Goal: Information Seeking & Learning: Learn about a topic

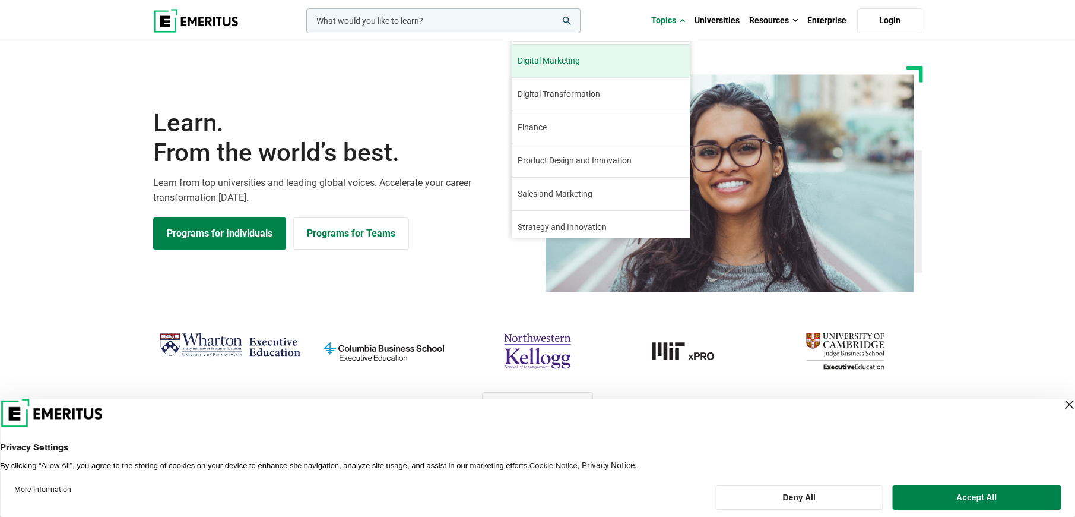
scroll to position [136, 0]
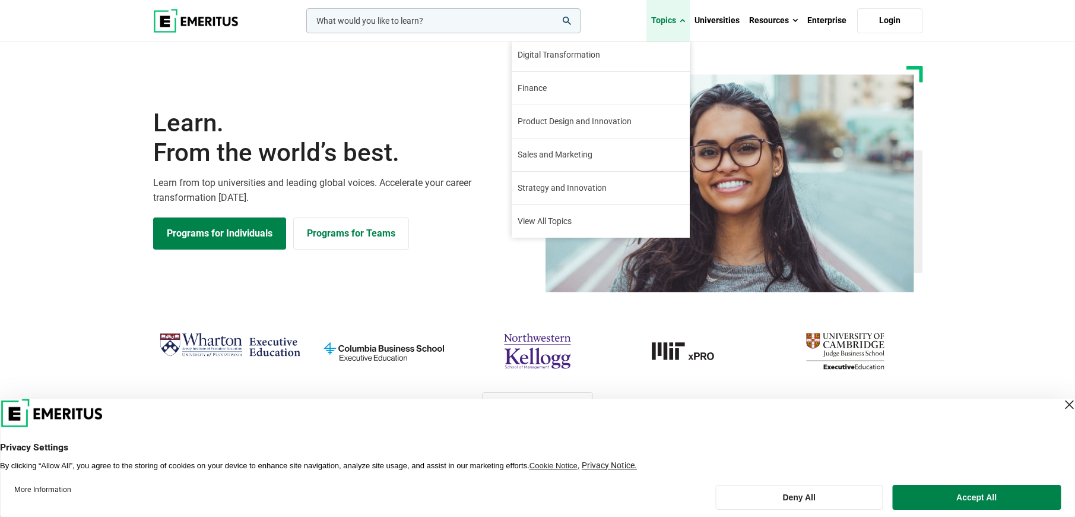
click at [676, 20] on link "Topics" at bounding box center [668, 21] width 43 height 42
click at [645, 45] on link "Digital Transformation Sixty percent of senior executives believe that digital …" at bounding box center [601, 55] width 178 height 33
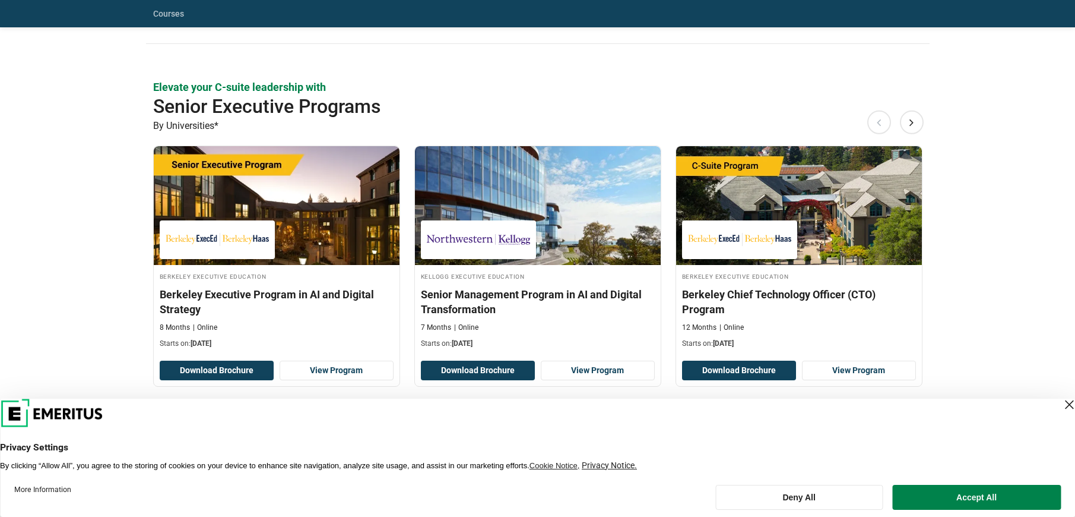
scroll to position [550, 0]
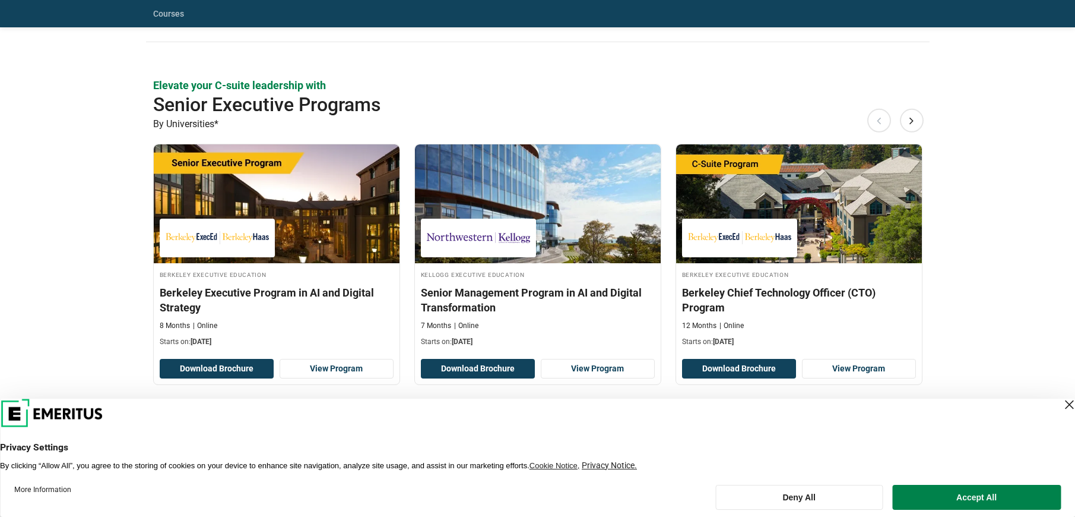
click at [1061, 405] on div "Close Layer" at bounding box center [1069, 404] width 17 height 17
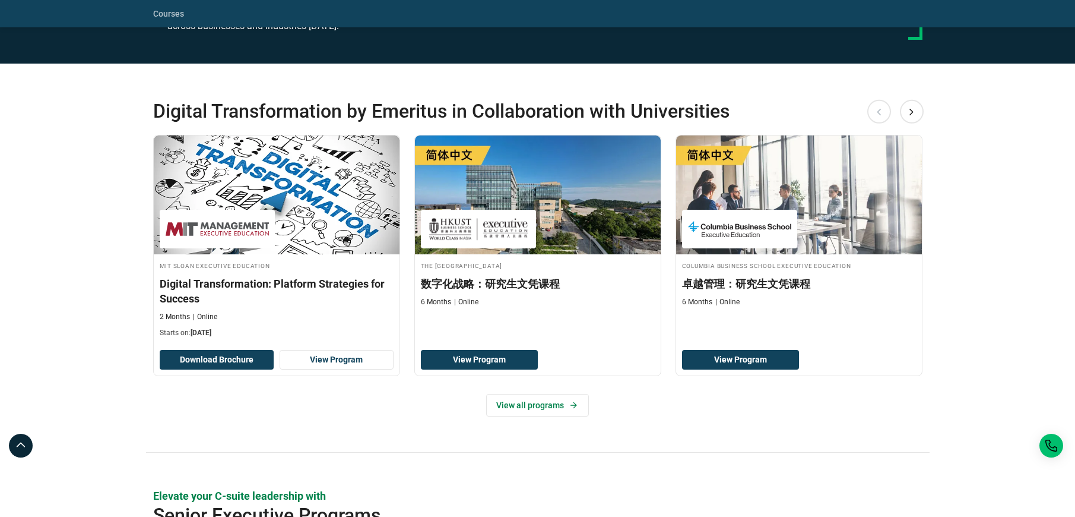
scroll to position [0, 0]
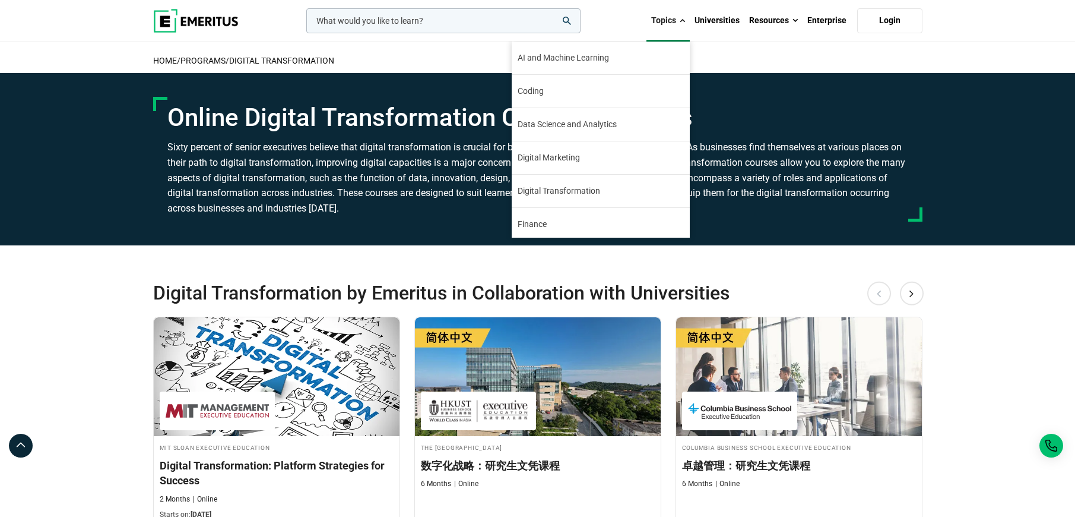
click at [678, 19] on link "Topics" at bounding box center [668, 21] width 43 height 42
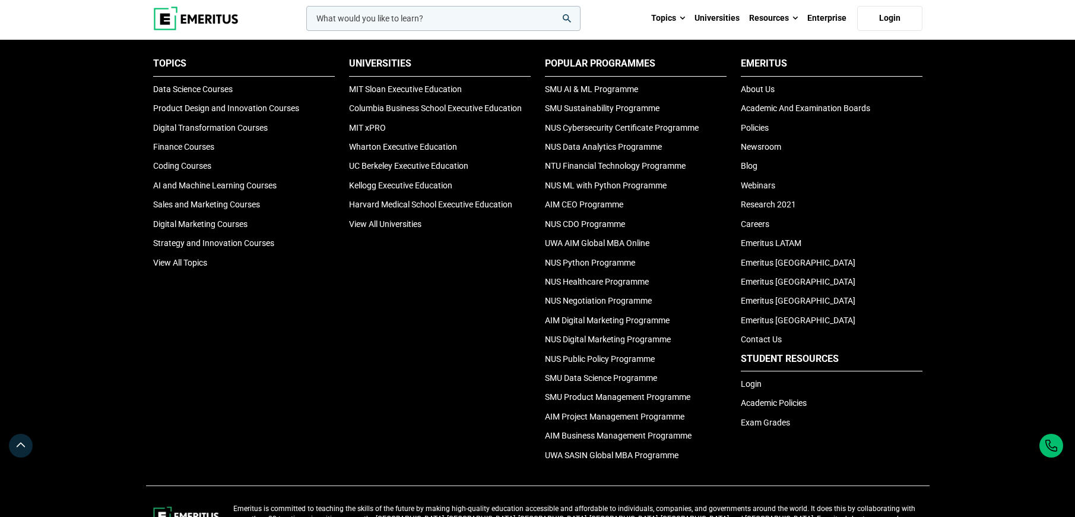
scroll to position [807, 0]
